Goal: Participate in discussion

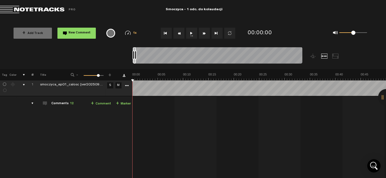
click at [141, 112] on div "04:35 - 04:49 • Licencjusz Audiotekowy: "Nie jestem przekonana do efektu komink…" at bounding box center [259, 167] width 253 height 135
